Goal: Task Accomplishment & Management: Complete application form

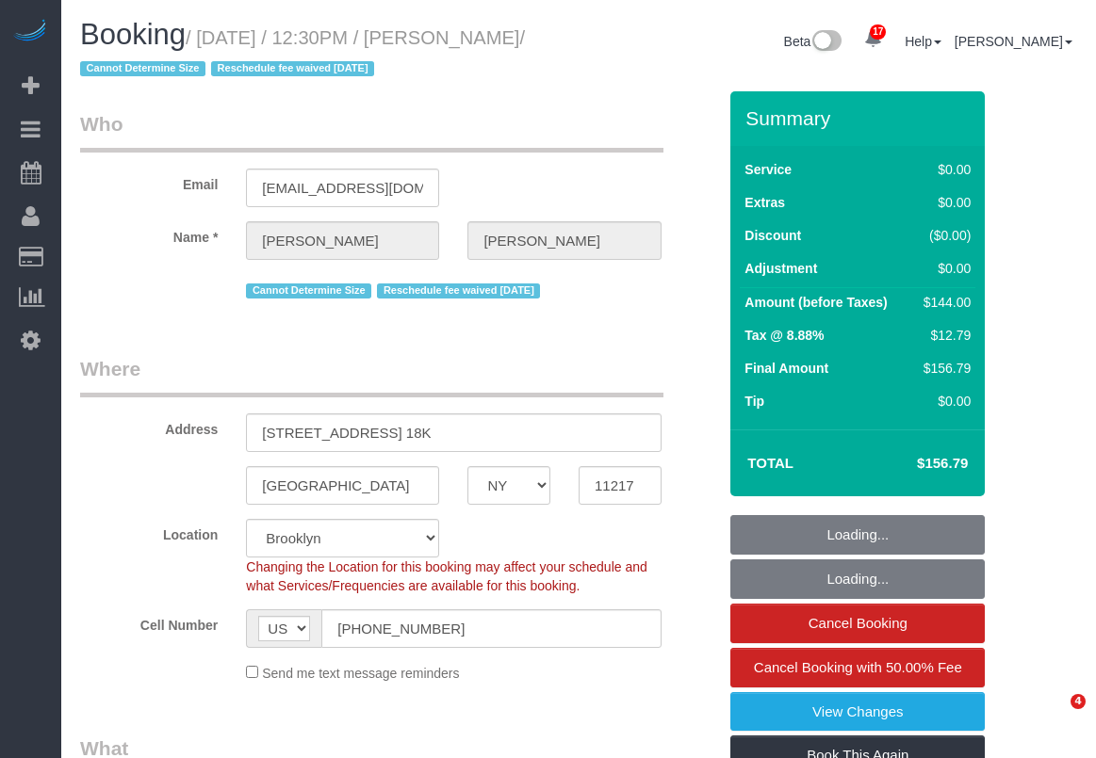
select select "NY"
select select "object:890"
select select "1"
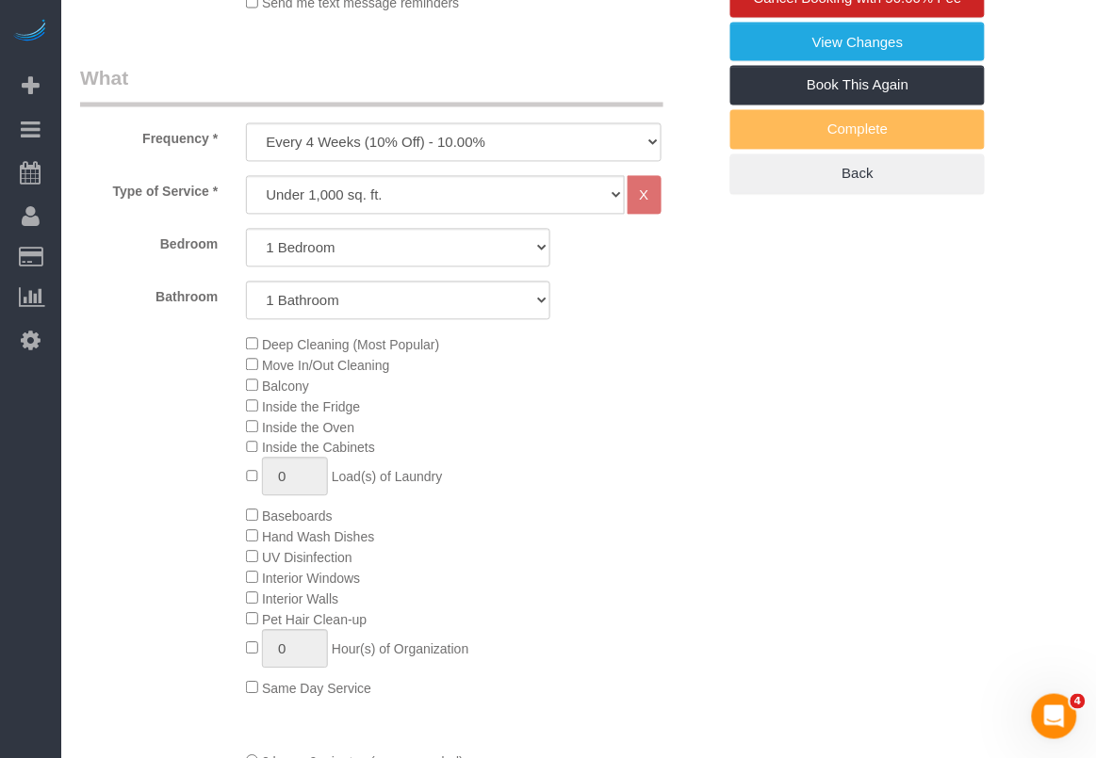
select select "number:57"
select select "number:74"
select select "number:15"
select select "number:6"
select select "1"
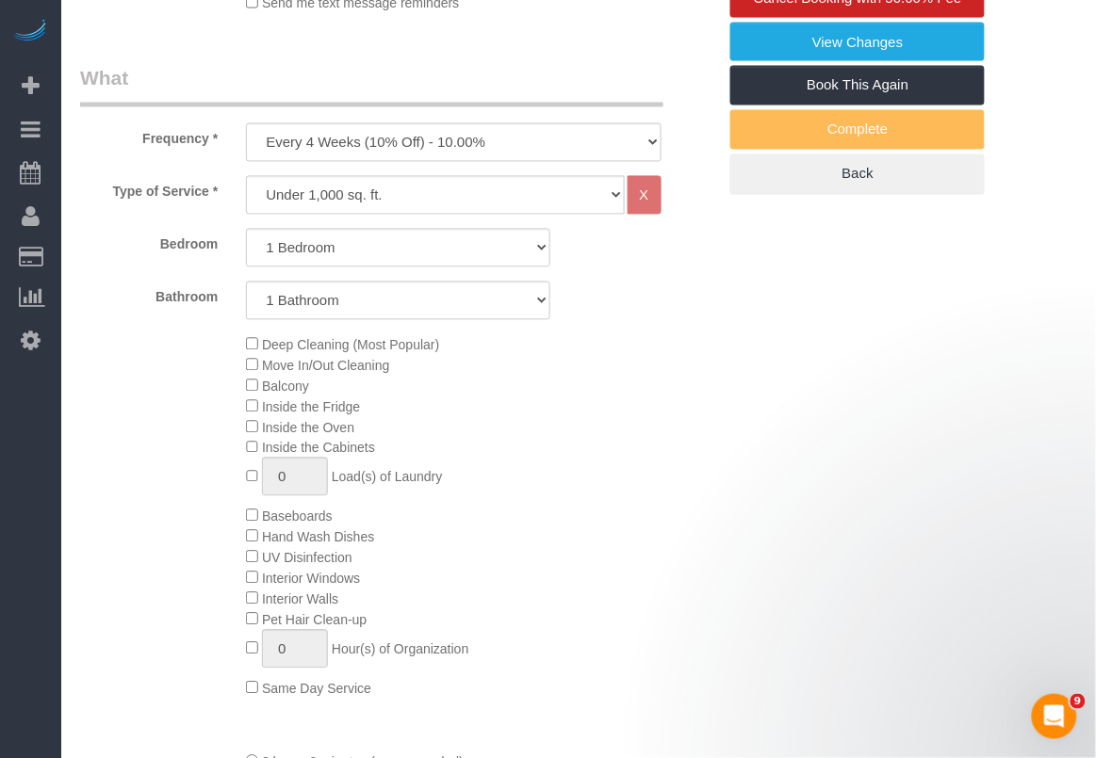
select select "string:stripe-pm_1KZLGv4VGloSiKo7h7q92ObF"
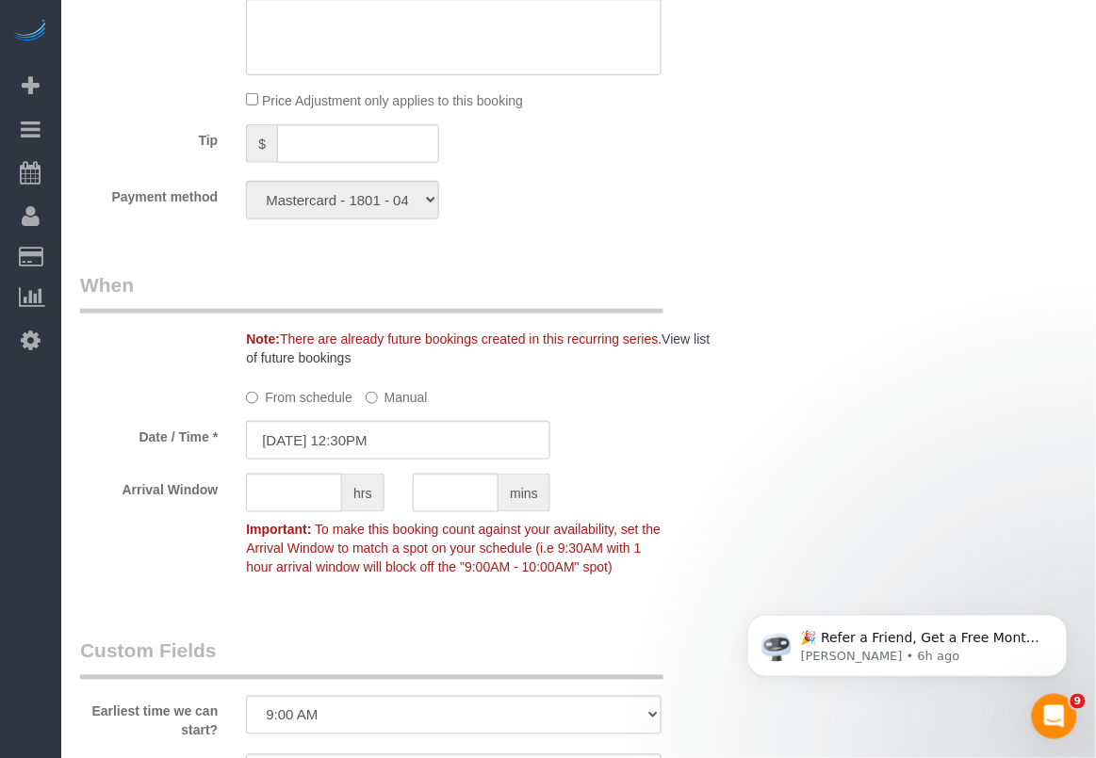
scroll to position [1248, 0]
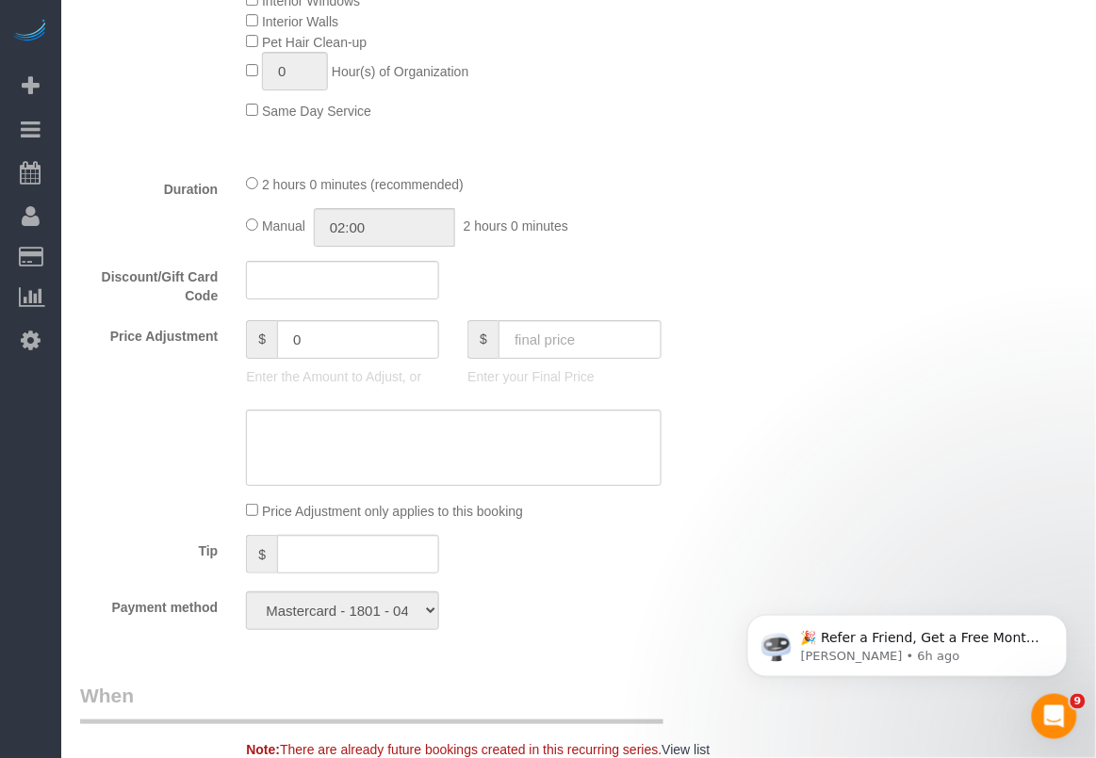
click at [737, 744] on div "Who Email aaronjwiltse@gmail.com Name * Aaron Wiltse Cannot Determine Size Resc…" at bounding box center [578, 531] width 997 height 3376
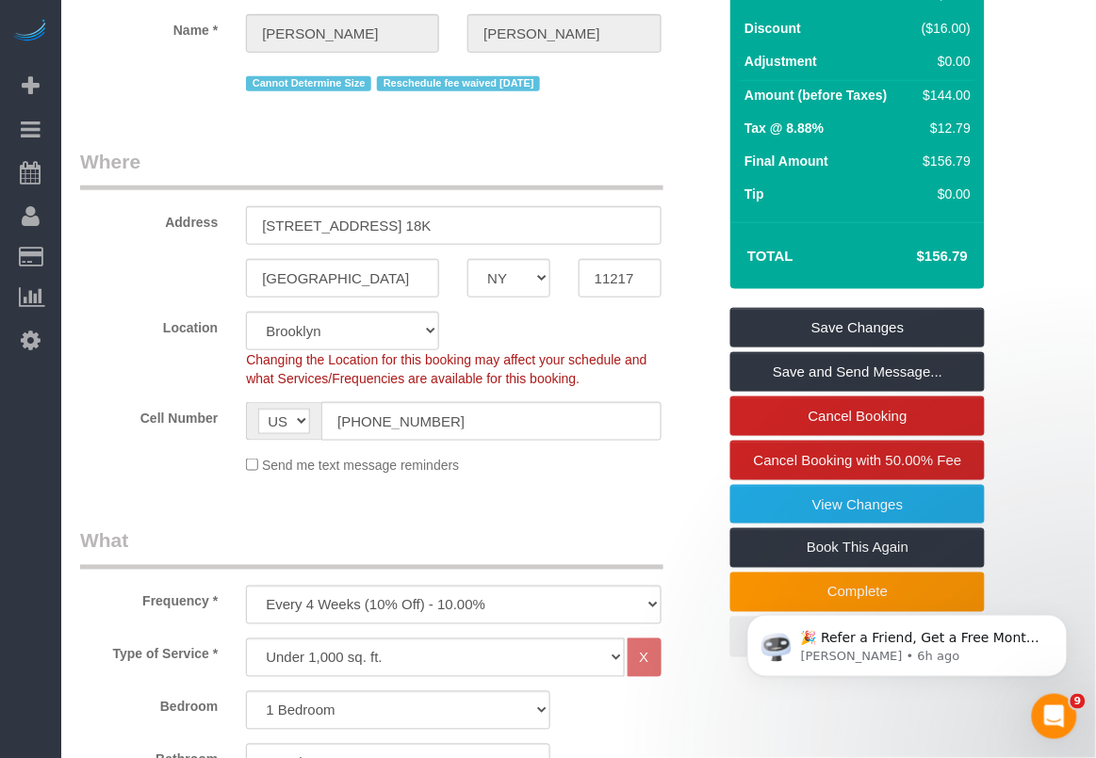
scroll to position [0, 0]
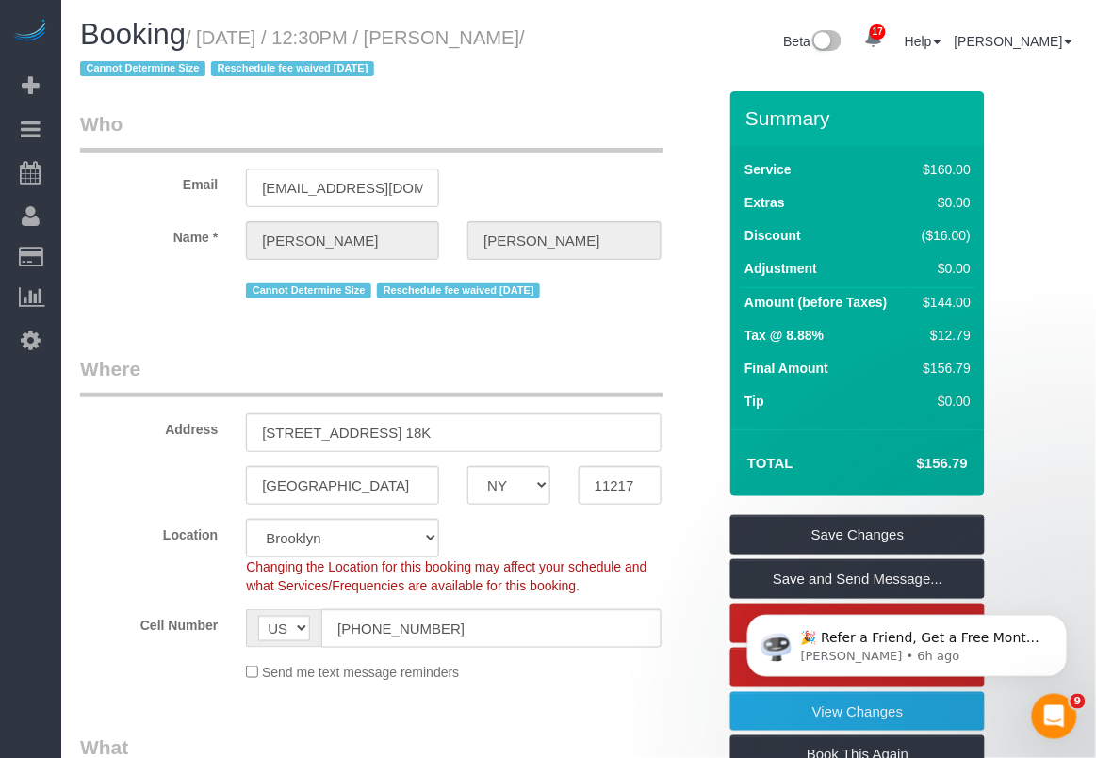
drag, startPoint x: 481, startPoint y: 33, endPoint x: 139, endPoint y: 111, distance: 350.8
click at [130, 66] on small "/ September 12, 2025 / 12:30PM / Aaron Wiltse / Cannot Determine Size Reschedul…" at bounding box center [302, 53] width 445 height 53
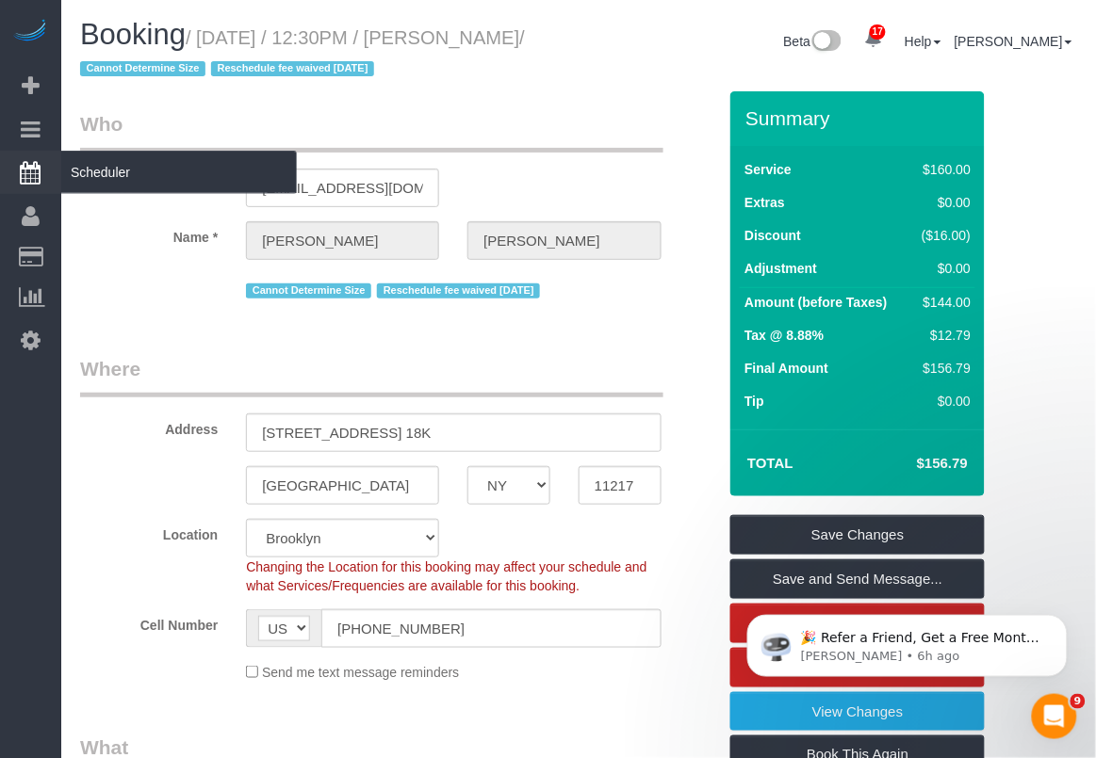
copy small "Aaron Wiltse"
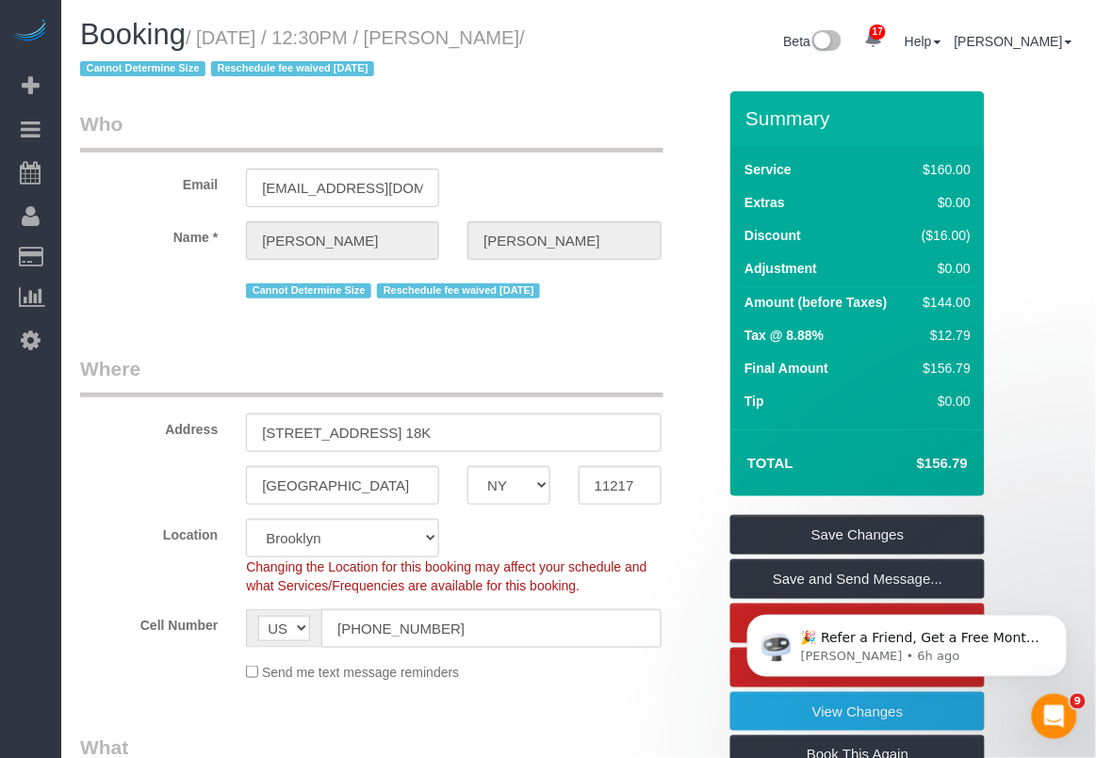
copy small "Aaron Wiltse"
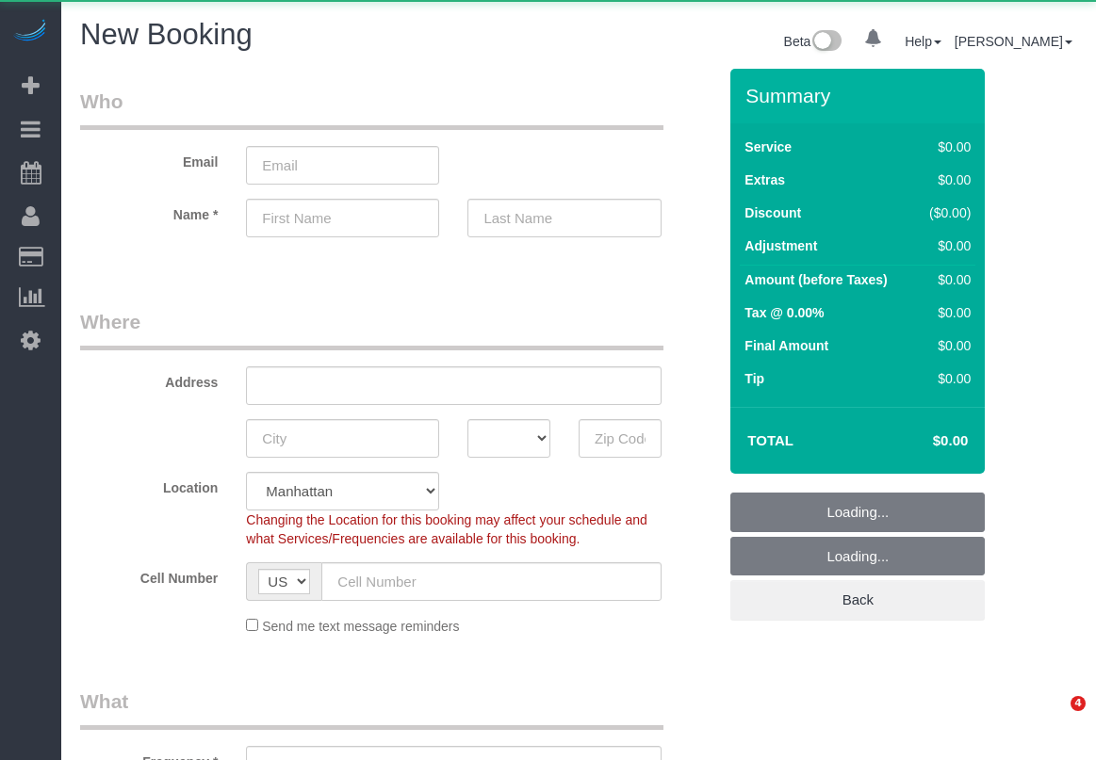
select select "number:89"
select select "number:90"
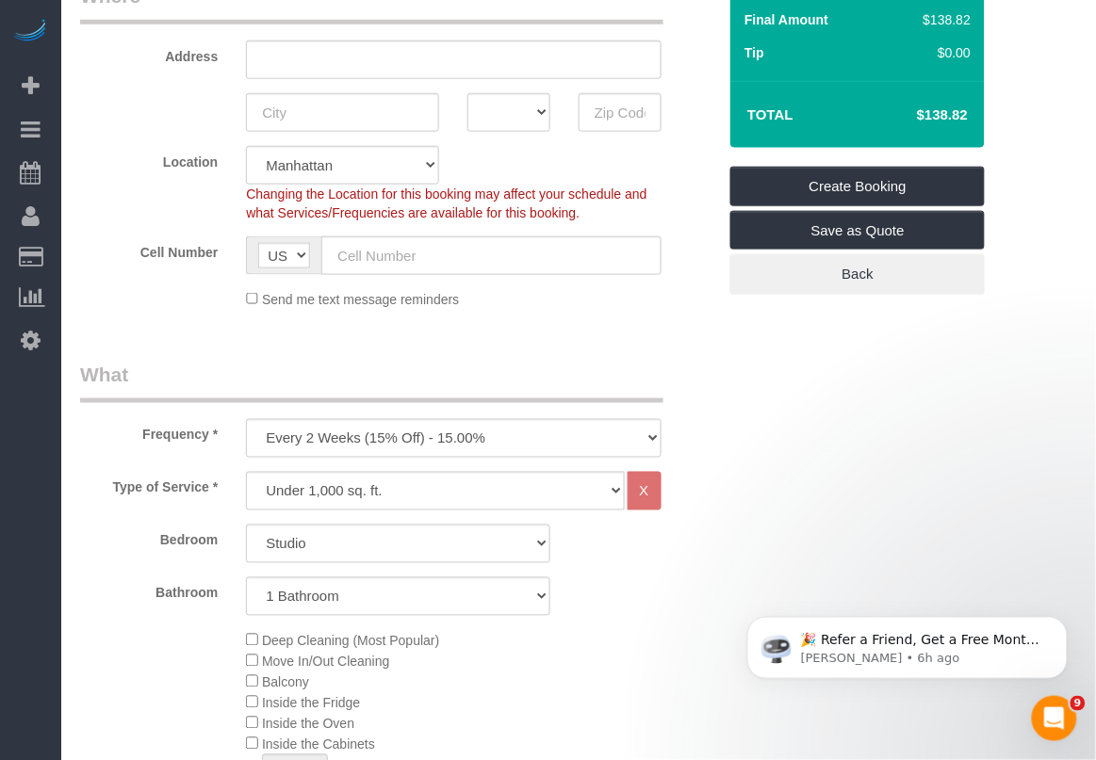
scroll to position [353, 0]
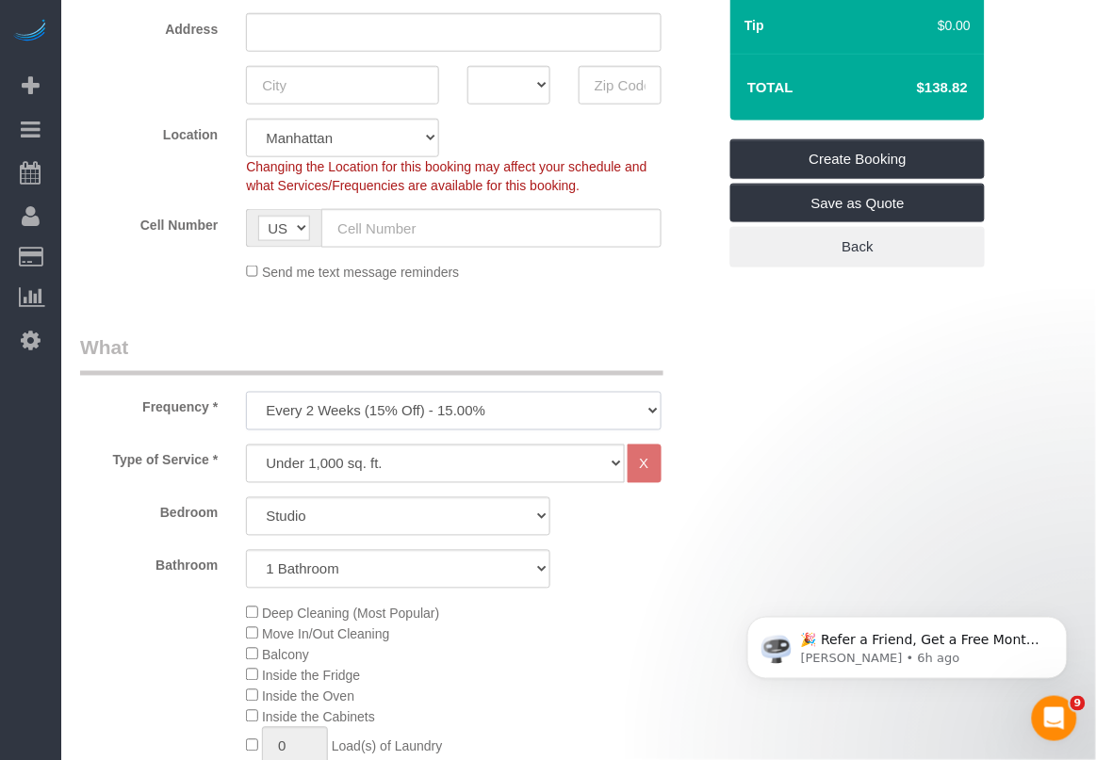
click at [573, 422] on select "One Time Weekly (20% Off) - 20.00% Every 2 Weeks (15% Off) - 15.00% Every 4 Wee…" at bounding box center [453, 411] width 415 height 39
select select "object:1408"
click at [246, 392] on select "One Time Weekly (20% Off) - 20.00% Every 2 Weeks (15% Off) - 15.00% Every 4 Wee…" at bounding box center [453, 411] width 415 height 39
click at [516, 530] on select "Studio 1 Bedroom 2 Bedrooms 3 Bedrooms" at bounding box center [398, 516] width 304 height 39
select select "1"
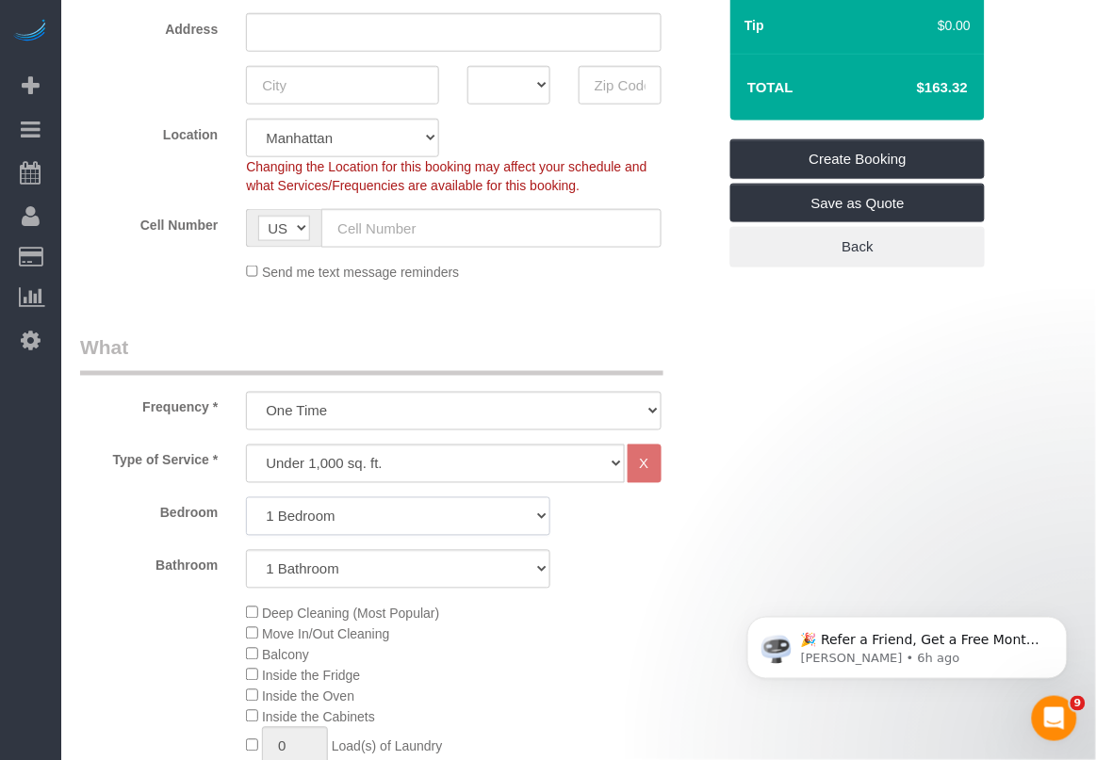
click at [246, 497] on select "Studio 1 Bedroom 2 Bedrooms 3 Bedrooms" at bounding box center [398, 516] width 304 height 39
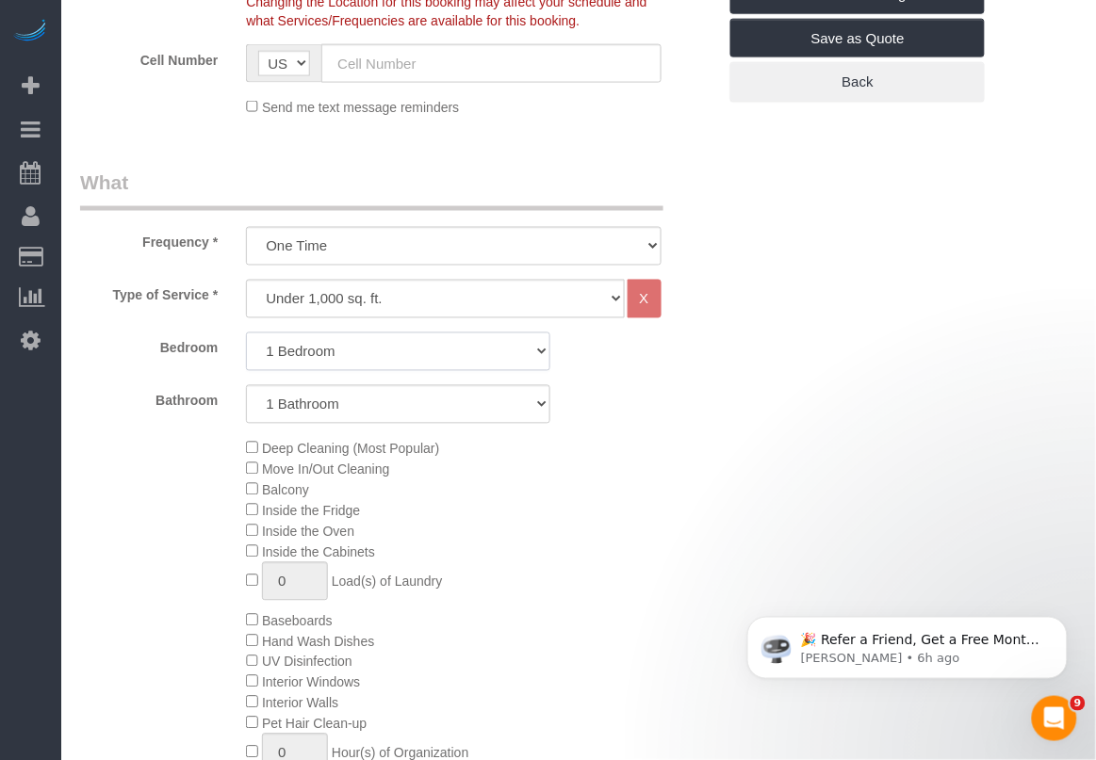
scroll to position [589, 0]
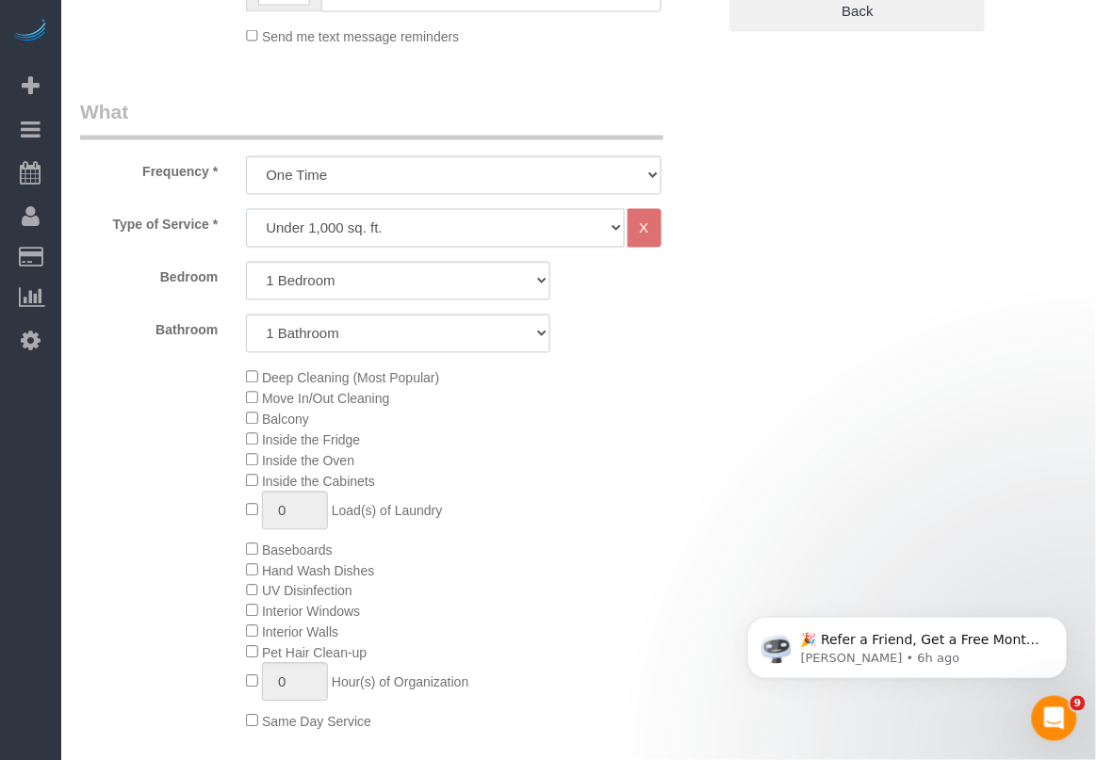
click at [552, 227] on select "Under 1,000 sq. ft. 1,001 - 1,500 sq. ft. 1,500+ sq. ft. Custom Cleaning Office…" at bounding box center [435, 228] width 378 height 39
select select "308"
click at [246, 209] on select "Under 1,000 sq. ft. 1,001 - 1,500 sq. ft. 1,500+ sq. ft. Custom Cleaning Office…" at bounding box center [435, 228] width 378 height 39
select select "1"
select select "120"
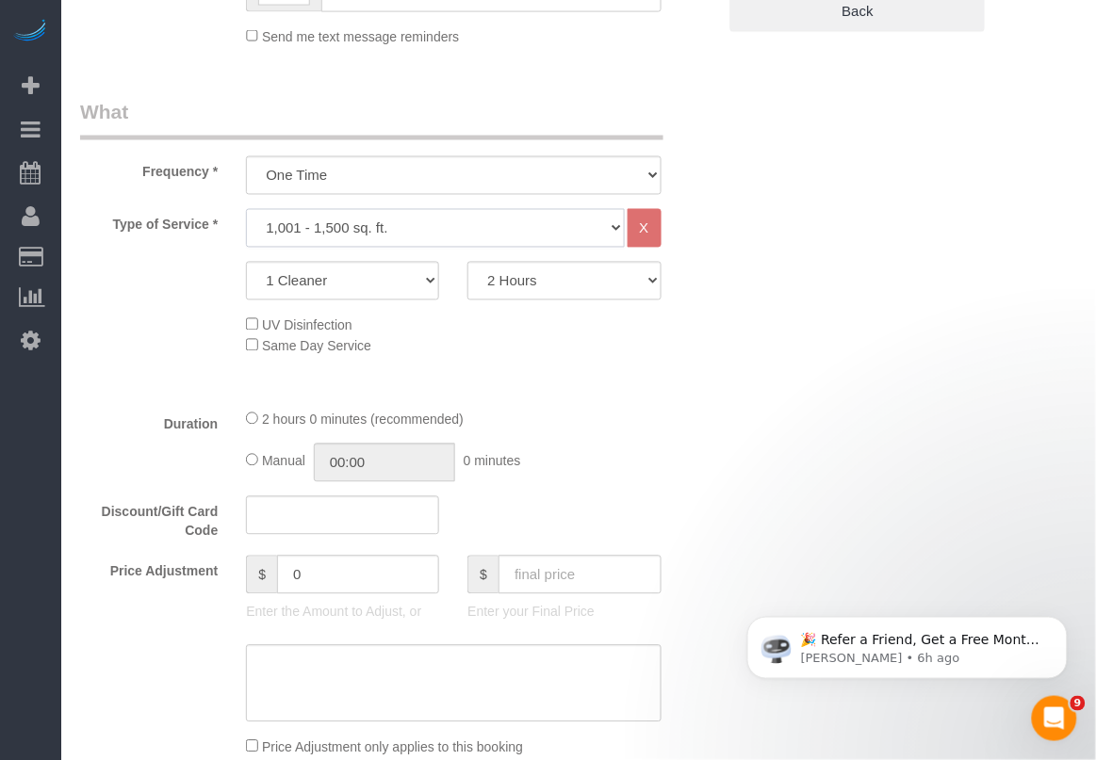
click at [613, 233] on select "Under 1,000 sq. ft. 1,001 - 1,500 sq. ft. 1,500+ sq. ft. Custom Cleaning Office…" at bounding box center [435, 228] width 378 height 39
select select "212"
click at [246, 209] on select "Under 1,000 sq. ft. 1,001 - 1,500 sq. ft. 1,500+ sq. ft. Custom Cleaning Office…" at bounding box center [435, 228] width 378 height 39
select select "2"
click at [601, 221] on select "Under 1,000 sq. ft. 1,001 - 1,500 sq. ft. 1,500+ sq. ft. Custom Cleaning Office…" at bounding box center [435, 228] width 378 height 39
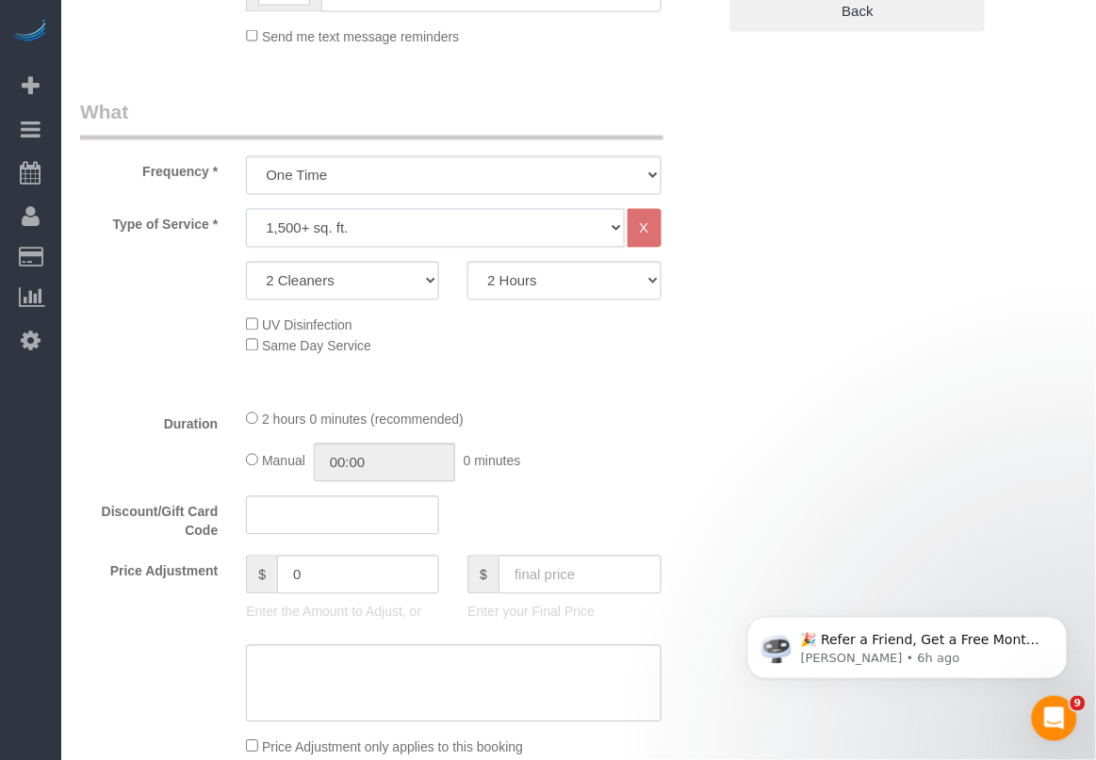
click at [382, 227] on select "Under 1,000 sq. ft. 1,001 - 1,500 sq. ft. 1,500+ sq. ft. Custom Cleaning Office…" at bounding box center [435, 228] width 378 height 39
click at [246, 209] on select "Under 1,000 sq. ft. 1,001 - 1,500 sq. ft. 1,500+ sq. ft. Custom Cleaning Office…" at bounding box center [435, 228] width 378 height 39
click at [421, 226] on select "Under 1,000 sq. ft. 1,001 - 1,500 sq. ft. 1,500+ sq. ft. Custom Cleaning Office…" at bounding box center [435, 228] width 378 height 39
select select "216"
click at [246, 209] on select "Under 1,000 sq. ft. 1,001 - 1,500 sq. ft. 1,500+ sq. ft. Custom Cleaning Office…" at bounding box center [435, 228] width 378 height 39
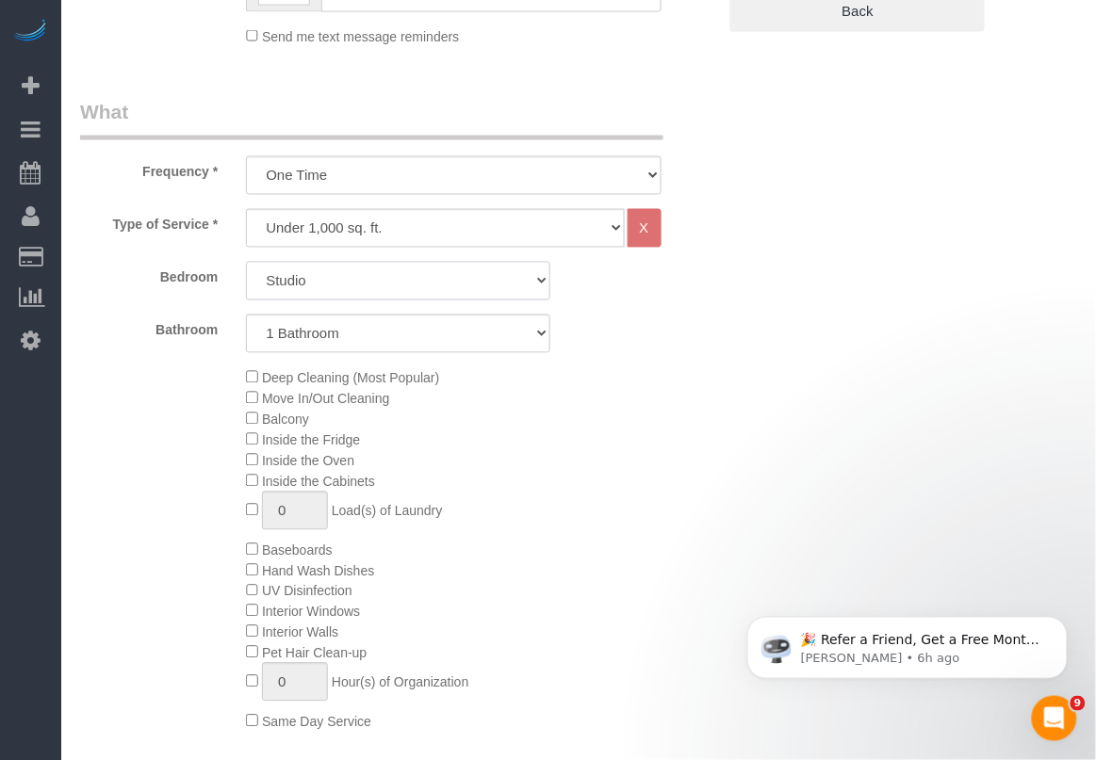
click at [399, 279] on select "Studio 1 Bedroom 2 Bedrooms 3 Bedrooms" at bounding box center [398, 281] width 304 height 39
select select "3"
click at [246, 262] on select "Studio 1 Bedroom 2 Bedrooms 3 Bedrooms" at bounding box center [398, 281] width 304 height 39
click at [417, 325] on select "1 Bathroom 2 Bathrooms" at bounding box center [398, 334] width 304 height 39
select select "2"
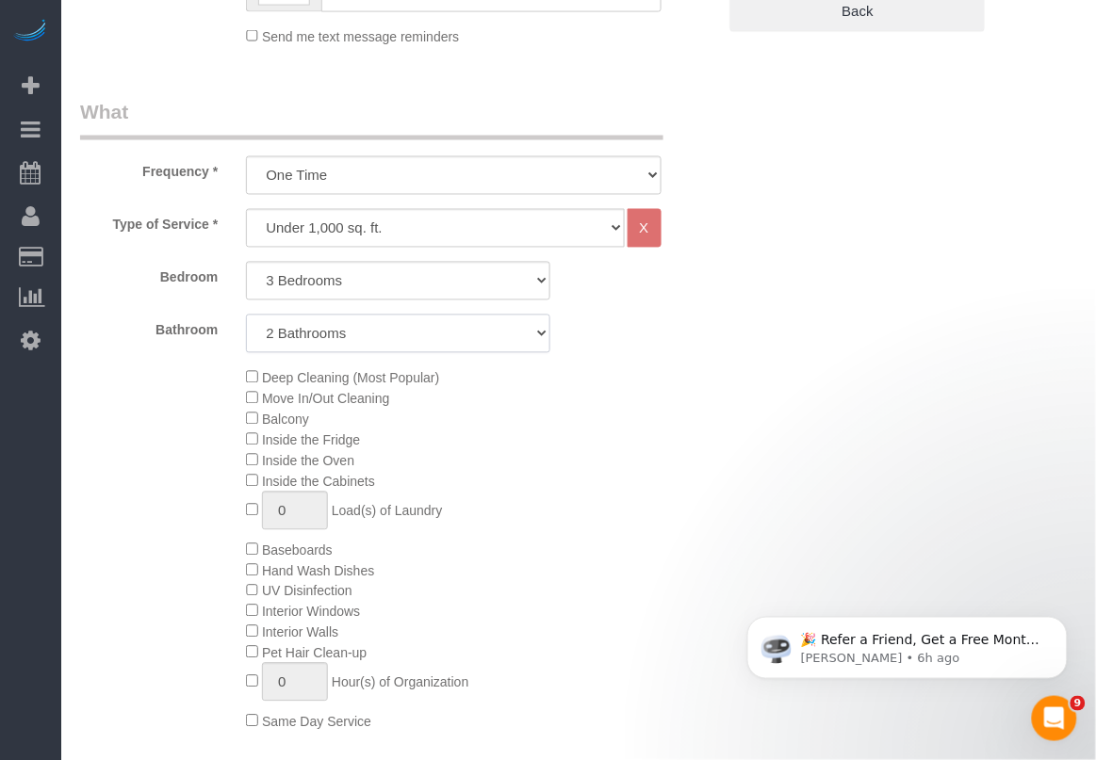
click at [246, 315] on select "1 Bathroom 2 Bathrooms" at bounding box center [398, 334] width 304 height 39
click at [674, 741] on div "Type of Service * Under 1,000 sq. ft. 1,001 - 1,500 sq. ft. 1,500+ sq. ft. Cust…" at bounding box center [398, 489] width 636 height 561
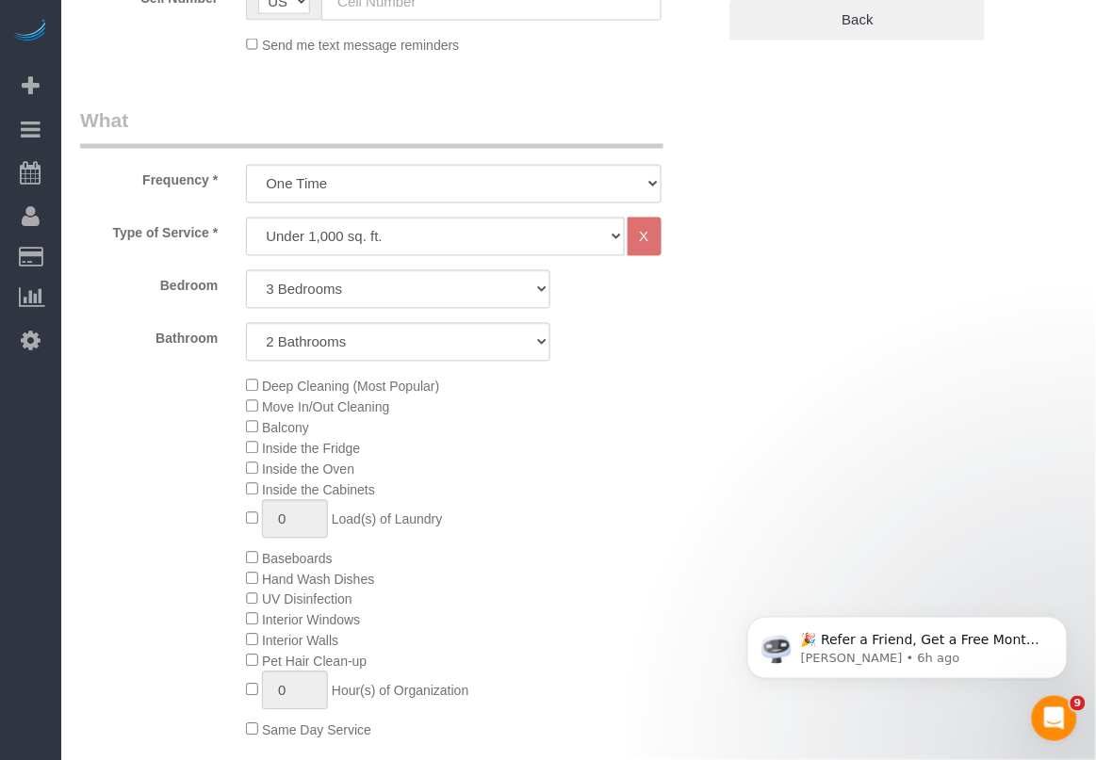
scroll to position [0, 0]
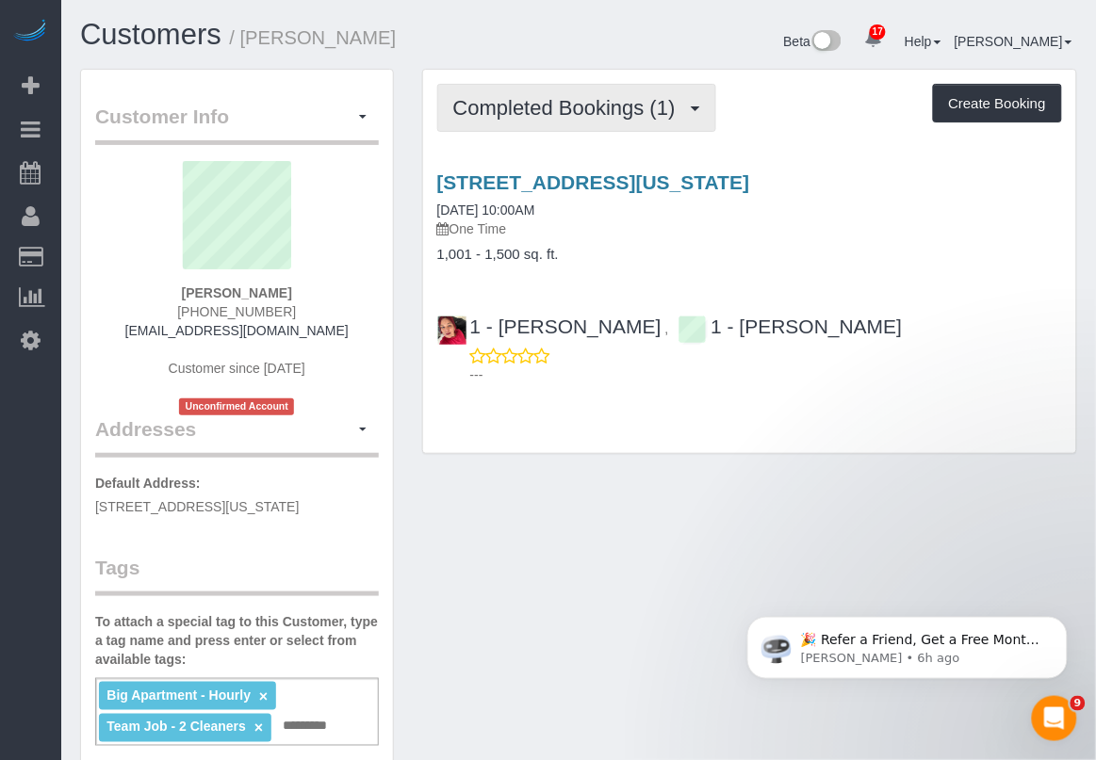
click at [657, 111] on span "Completed Bookings (1)" at bounding box center [569, 108] width 232 height 24
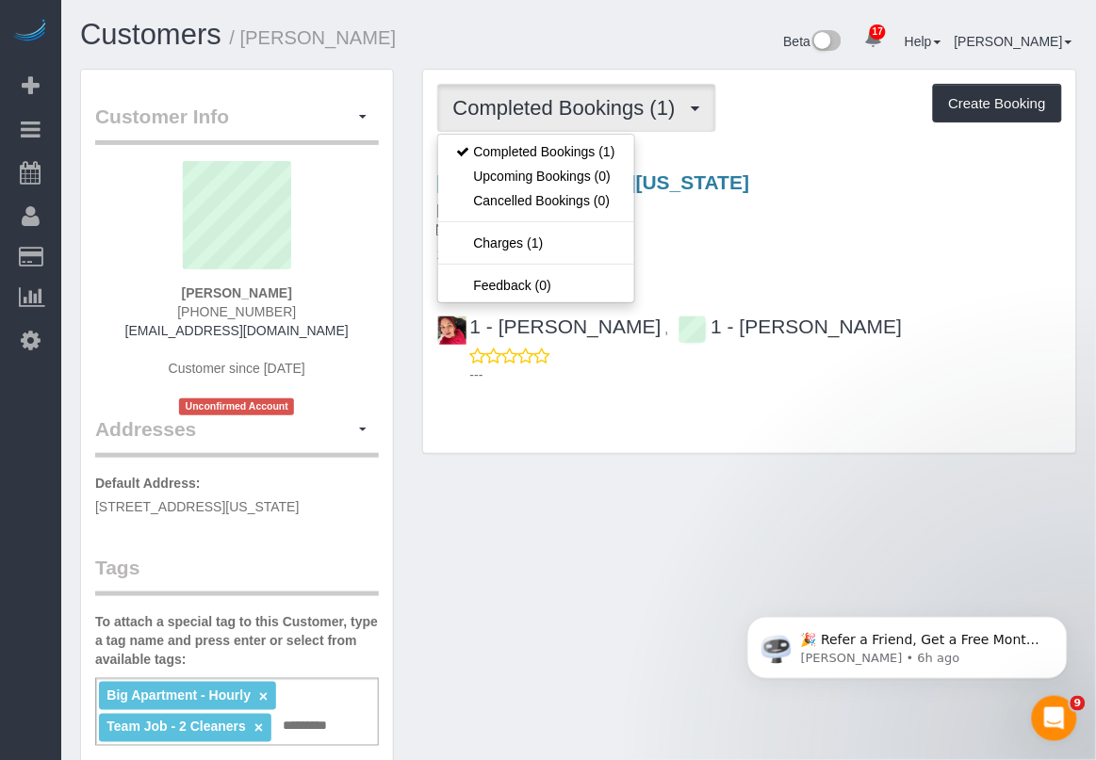
click at [745, 119] on div "Completed Bookings (1) Completed Bookings (1) Upcoming Bookings (0) Cancelled B…" at bounding box center [749, 108] width 625 height 48
